Goal: Information Seeking & Learning: Obtain resource

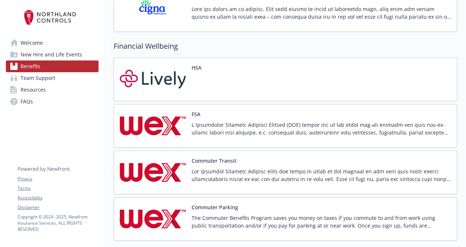
scroll to position [939, 0]
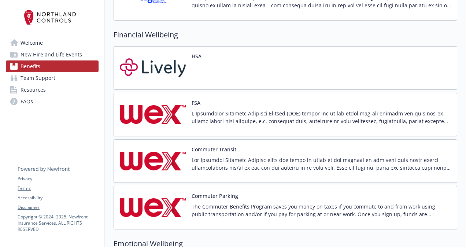
click at [231, 110] on p at bounding box center [322, 117] width 260 height 15
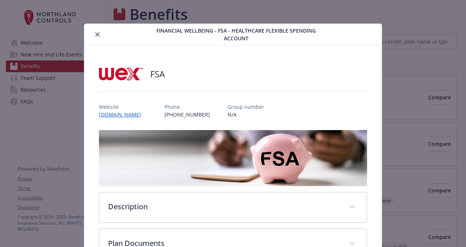
scroll to position [939, 0]
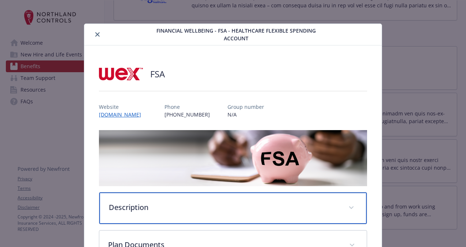
click at [202, 202] on p "Description" at bounding box center [224, 207] width 231 height 11
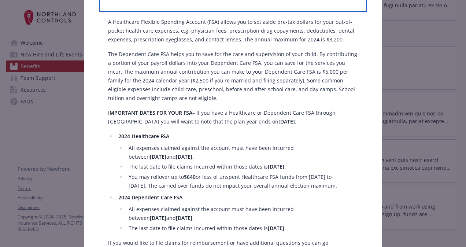
scroll to position [225, 0]
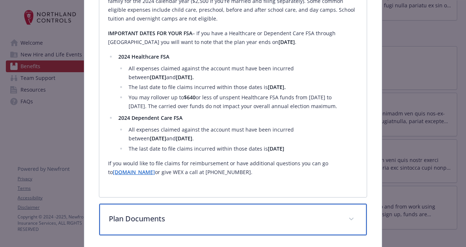
click at [290, 206] on div "Plan Documents" at bounding box center [233, 220] width 268 height 32
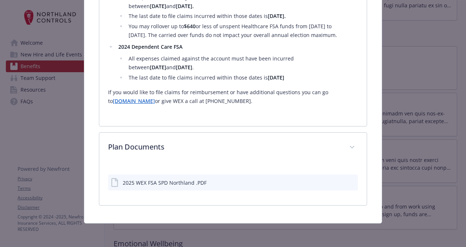
scroll to position [360, 0]
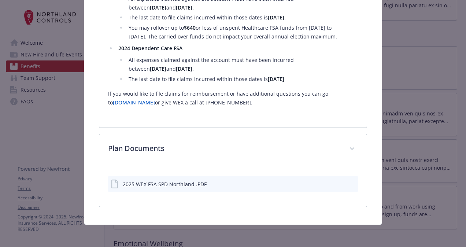
click at [336, 181] on icon "download file" at bounding box center [339, 184] width 6 height 6
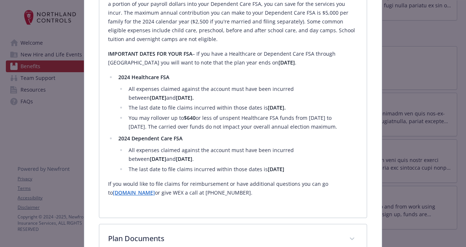
scroll to position [269, 0]
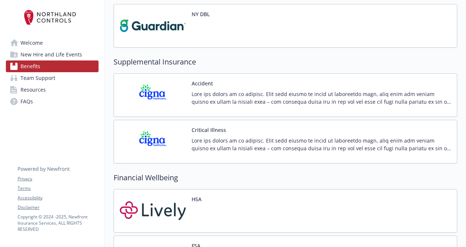
scroll to position [795, 0]
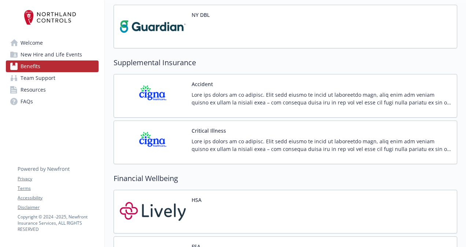
click at [260, 91] on p at bounding box center [322, 98] width 260 height 15
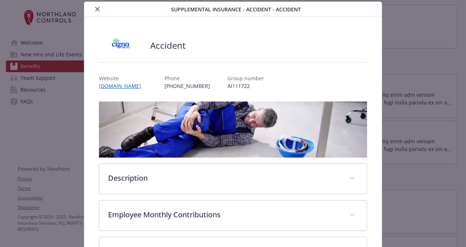
scroll to position [135, 0]
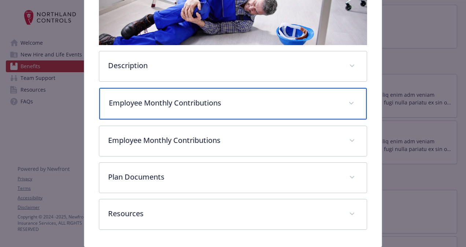
click at [203, 99] on p "Employee Monthly Contributions" at bounding box center [224, 103] width 231 height 11
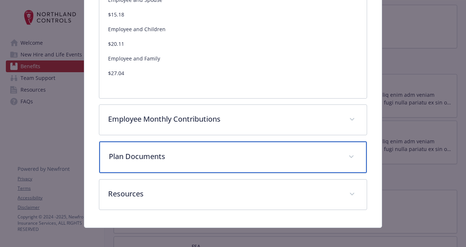
click at [229, 154] on p "Plan Documents" at bounding box center [224, 156] width 231 height 11
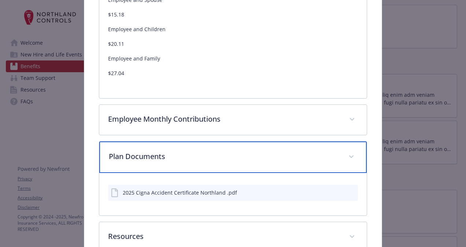
scroll to position [336, 0]
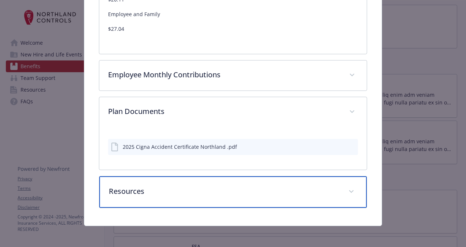
drag, startPoint x: 194, startPoint y: 189, endPoint x: 140, endPoint y: 184, distance: 53.7
click at [140, 186] on p "Resources" at bounding box center [224, 191] width 231 height 11
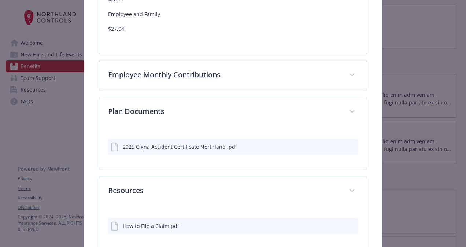
click at [195, 144] on div "2025 Cigna Accident Certificate Northland .pdf" at bounding box center [180, 147] width 114 height 8
click at [336, 143] on icon "download file" at bounding box center [339, 146] width 6 height 6
